Goal: Register for event/course

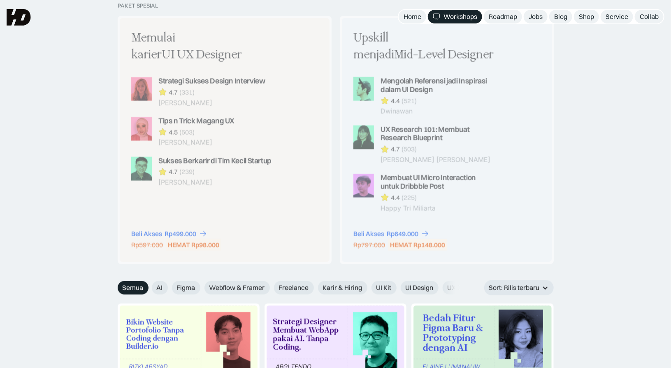
scroll to position [709, 0]
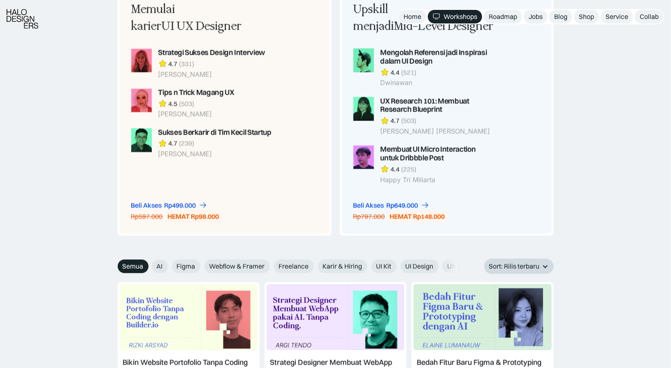
click at [498, 264] on div "Sort: Rilis terbaru" at bounding box center [514, 266] width 51 height 9
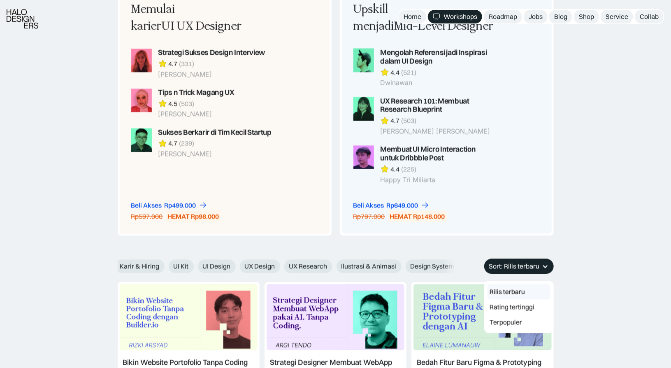
scroll to position [0, 203]
click at [307, 263] on span "UX Research" at bounding box center [308, 266] width 38 height 9
click at [281, 263] on input "UX Research" at bounding box center [278, 263] width 5 height 5
radio input "true"
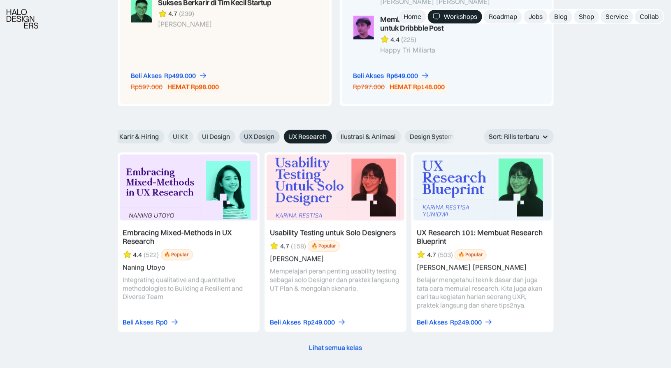
scroll to position [838, 0]
click at [256, 135] on span "UX Design" at bounding box center [259, 136] width 30 height 9
click at [237, 135] on input "UX Design" at bounding box center [233, 133] width 5 height 5
radio input "true"
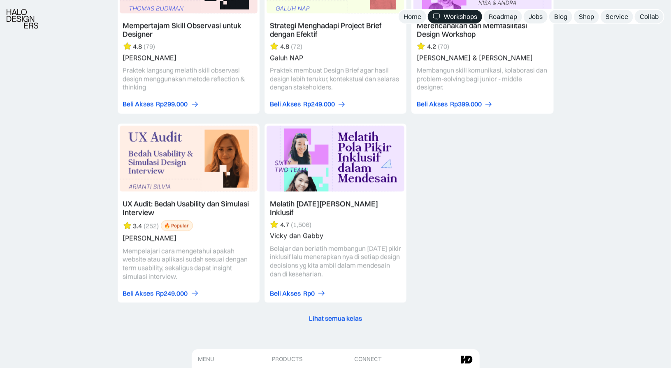
scroll to position [1046, 0]
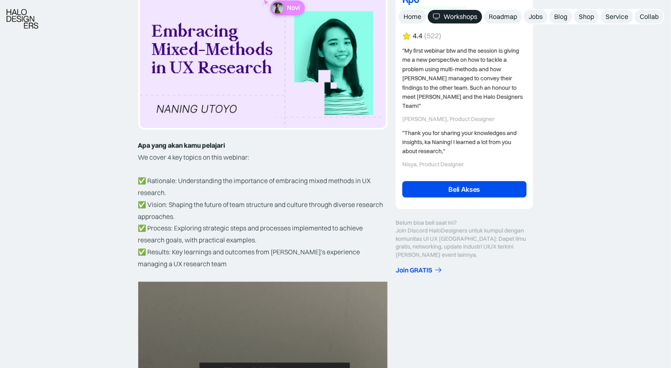
scroll to position [158, 0]
